Goal: Task Accomplishment & Management: Complete application form

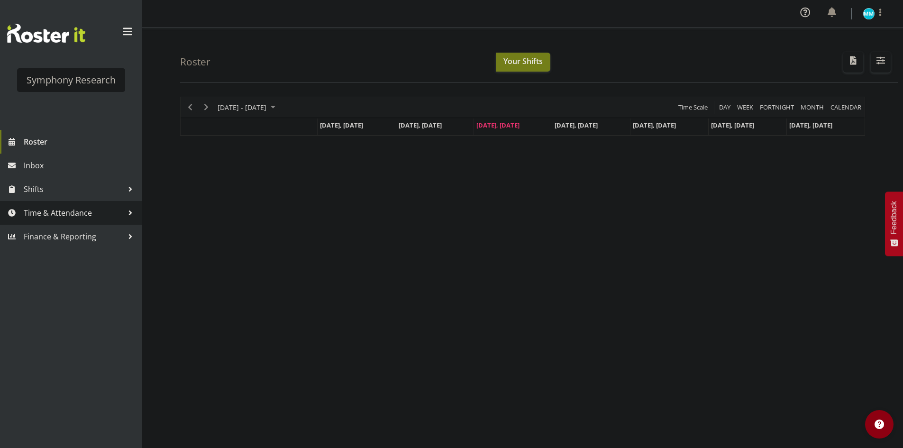
click at [54, 213] on span "Time & Attendance" at bounding box center [74, 213] width 100 height 14
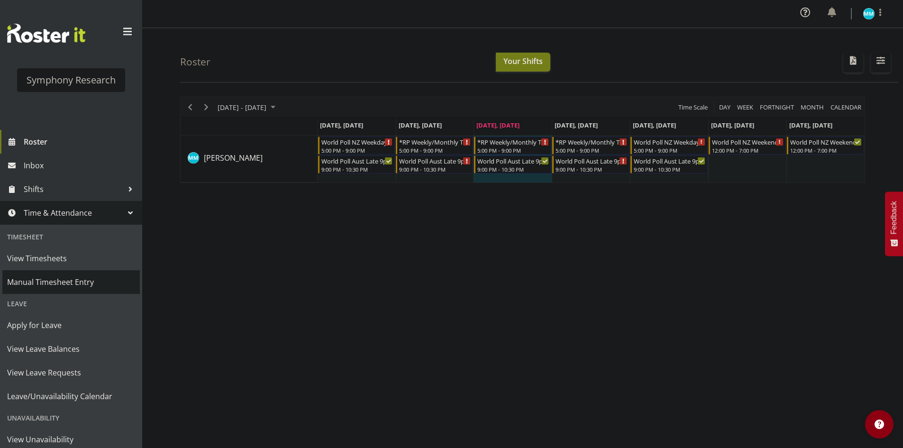
click at [67, 289] on span "Manual Timesheet Entry" at bounding box center [71, 282] width 128 height 14
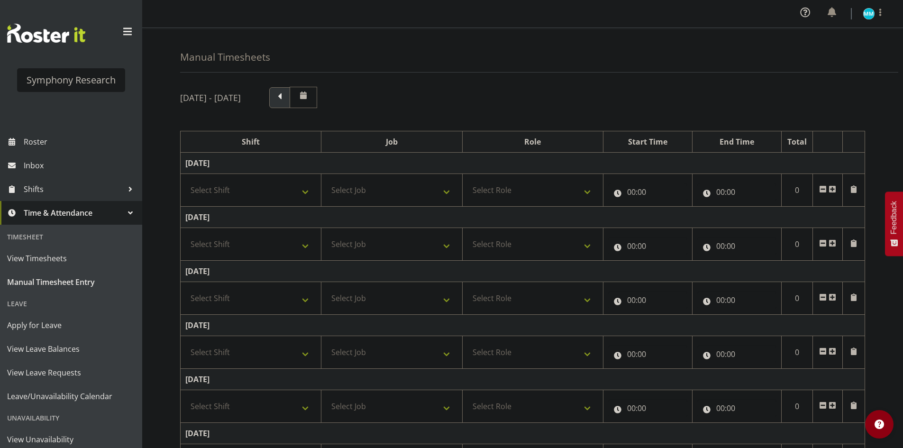
click at [286, 97] on span at bounding box center [280, 97] width 12 height 12
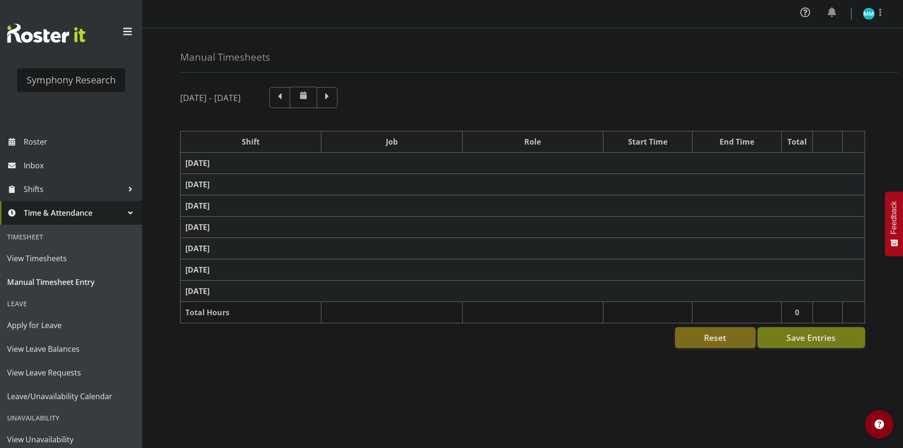
select select "41604"
select select "10527"
select select "47"
select select "56692"
select select "10499"
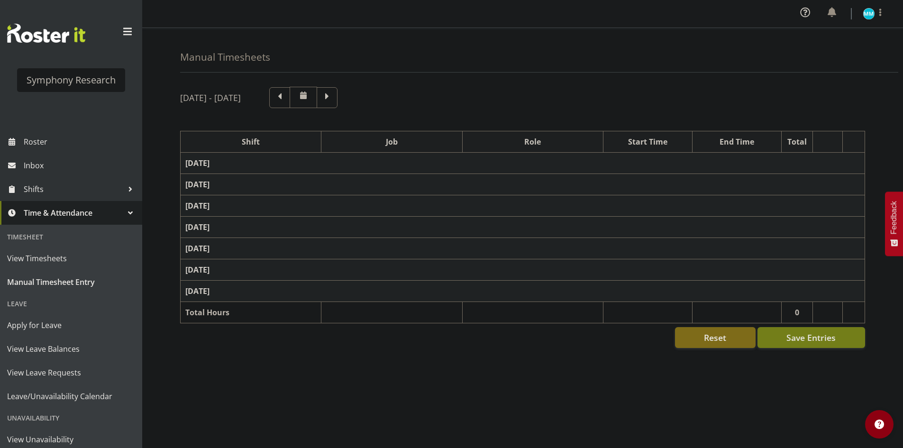
select select "47"
select select "56692"
select select "10499"
select select "47"
select select "57853"
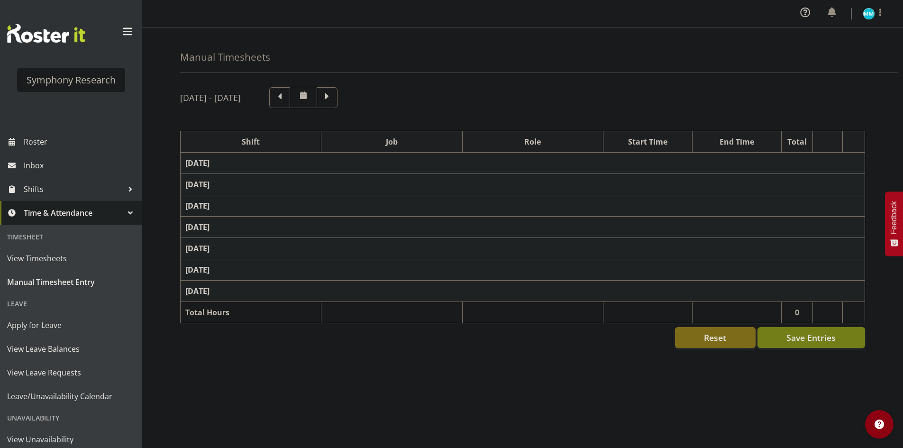
select select "10536"
select select "47"
select select "57511"
select select "10499"
select select "47"
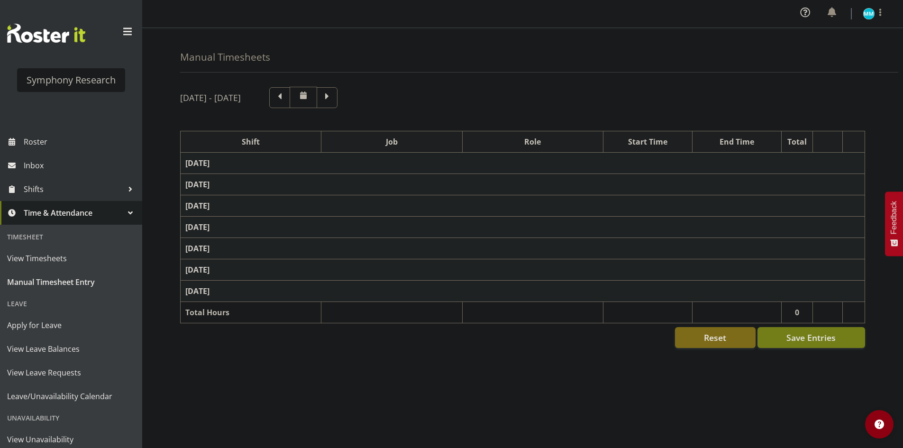
select select "41604"
select select "10527"
select select "47"
select select "56692"
select select "10499"
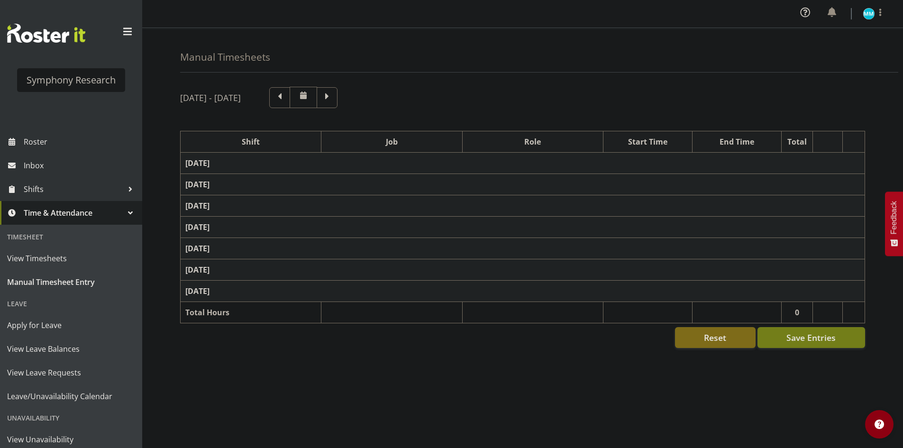
select select "47"
select select "56692"
select select "10499"
select select "47"
select select "41604"
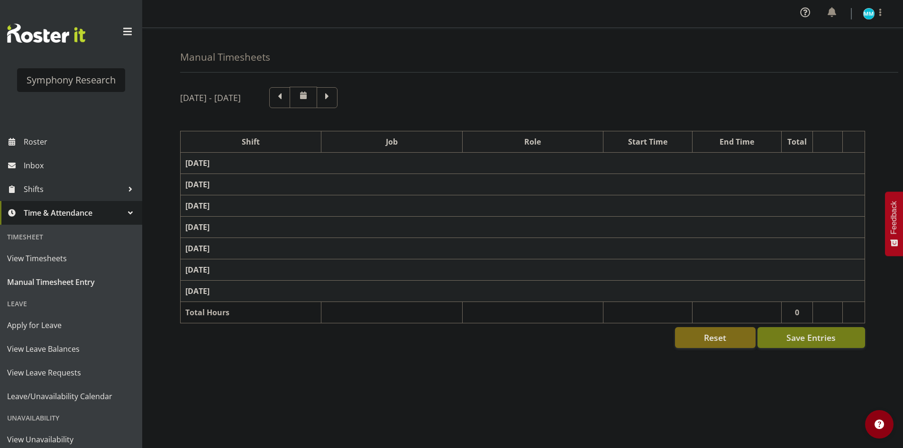
select select "10527"
select select "47"
select select "56692"
select select "10499"
select select "47"
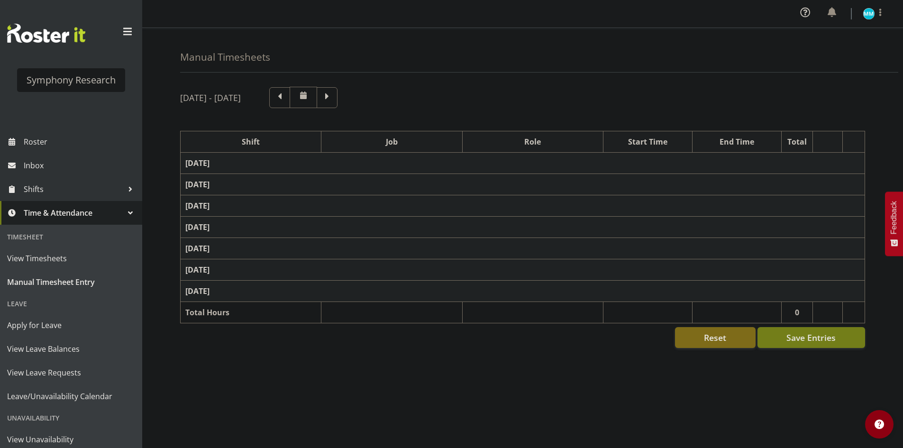
select select "41604"
select select "10527"
select select "47"
select select "56692"
select select "10499"
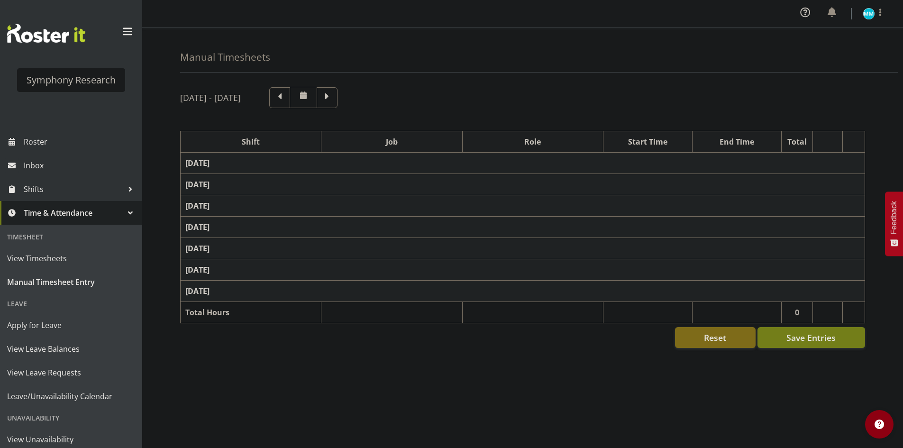
select select "47"
select select "56692"
select select "10499"
select select "47"
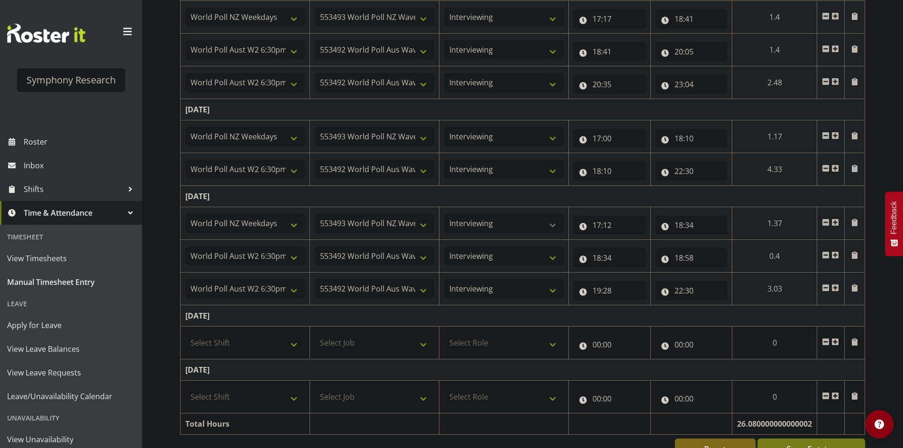
scroll to position [405, 0]
